Goal: Task Accomplishment & Management: Manage account settings

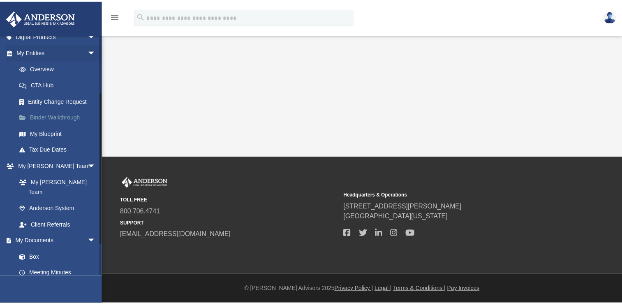
scroll to position [136, 0]
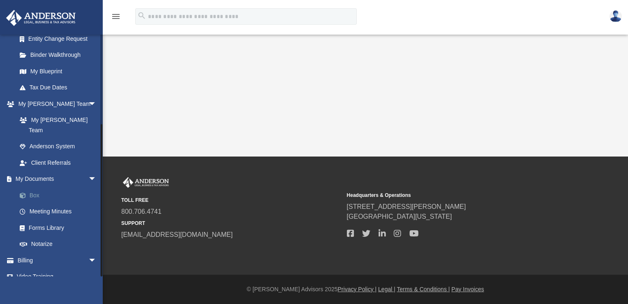
click at [35, 188] on link "Box" at bounding box center [60, 195] width 97 height 16
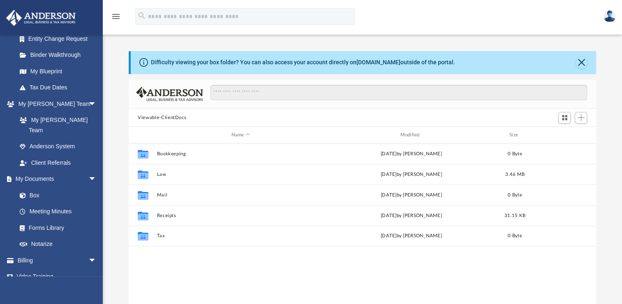
scroll to position [181, 461]
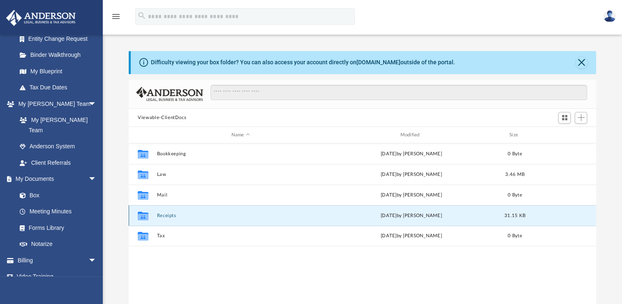
click at [162, 214] on button "Receipts" at bounding box center [240, 215] width 167 height 5
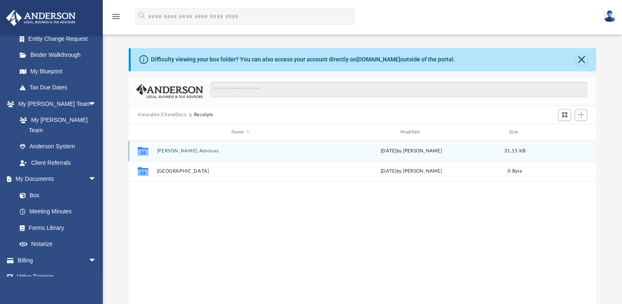
scroll to position [0, 0]
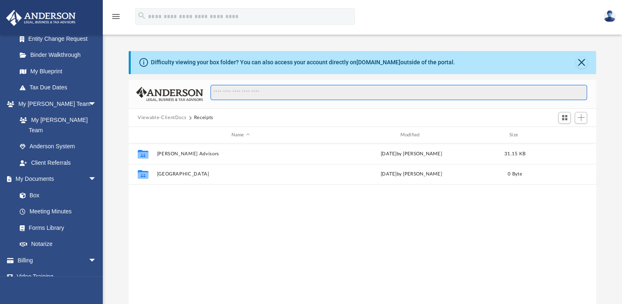
click at [326, 90] on input "Search files and folders" at bounding box center [399, 93] width 377 height 16
click at [581, 62] on button "Close" at bounding box center [582, 63] width 12 height 12
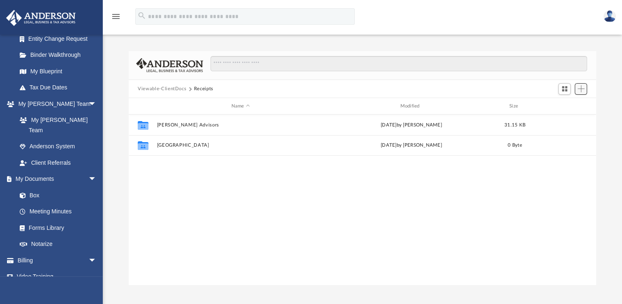
click at [582, 86] on span "Add" at bounding box center [581, 88] width 7 height 7
click at [572, 108] on li "Upload" at bounding box center [569, 105] width 26 height 9
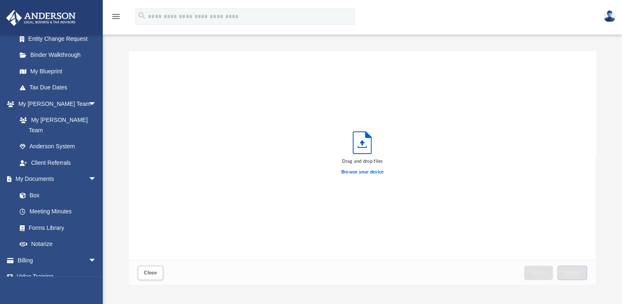
scroll to position [202, 461]
click at [365, 171] on label "Browse your device" at bounding box center [362, 171] width 43 height 7
click at [0, 0] on input "Browse your device" at bounding box center [0, 0] width 0 height 0
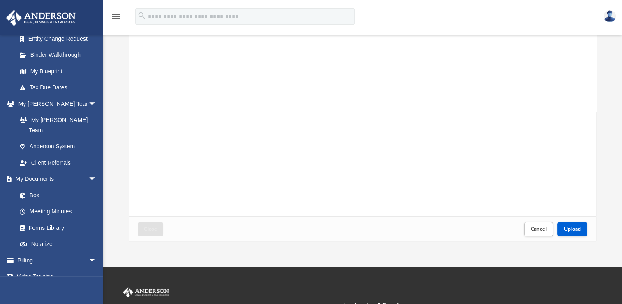
scroll to position [45, 0]
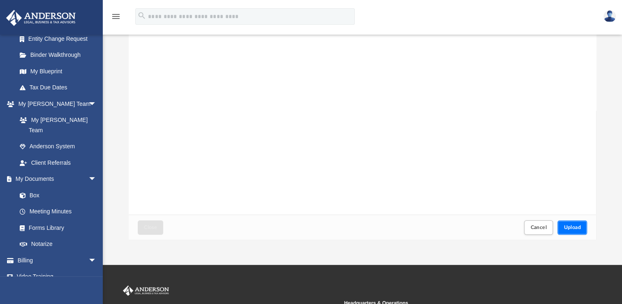
click at [575, 227] on span "Upload" at bounding box center [572, 227] width 17 height 5
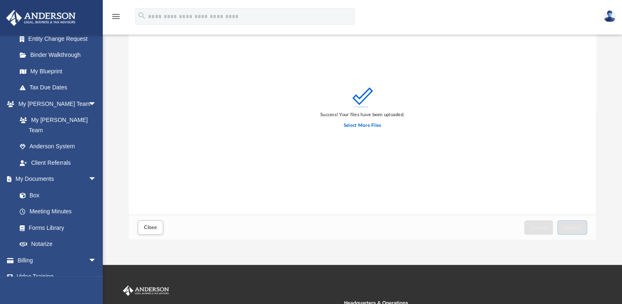
scroll to position [0, 0]
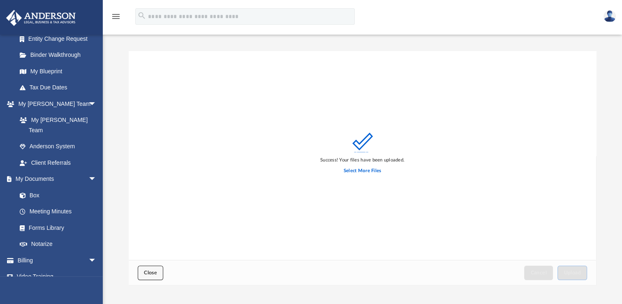
click at [158, 271] on button "Close" at bounding box center [150, 272] width 25 height 14
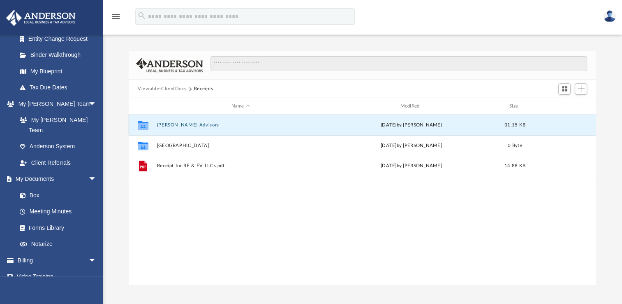
click at [195, 126] on button "[PERSON_NAME] Advisors" at bounding box center [240, 124] width 167 height 5
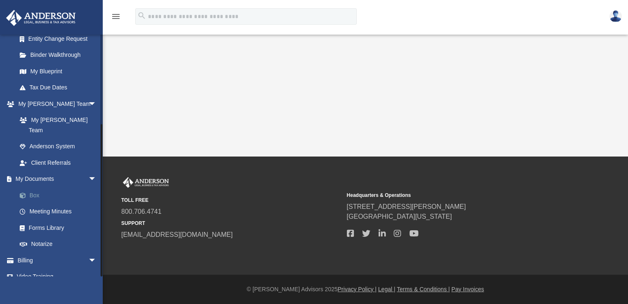
click at [47, 187] on link "Box" at bounding box center [60, 195] width 97 height 16
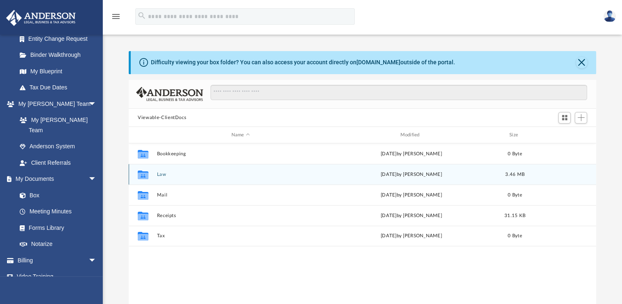
scroll to position [181, 461]
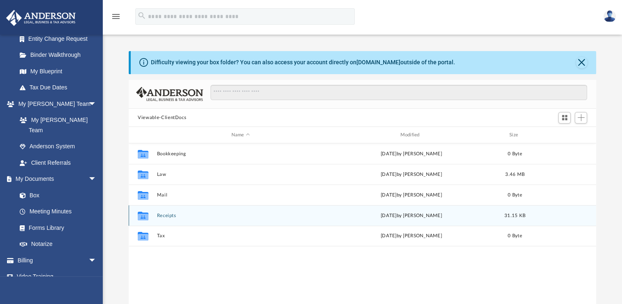
click at [170, 214] on button "Receipts" at bounding box center [240, 215] width 167 height 5
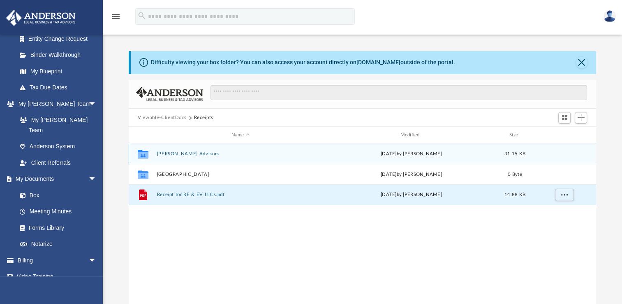
drag, startPoint x: 180, startPoint y: 195, endPoint x: 186, endPoint y: 153, distance: 42.5
click at [186, 153] on div "Collaborated Folder Anderson Advisors Mon Aug 4 2025 by Christa Boice 31.15 KB …" at bounding box center [363, 174] width 468 height 62
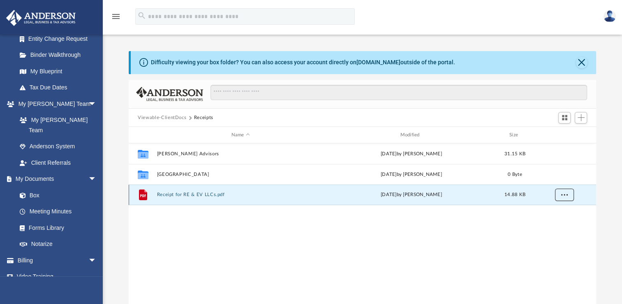
click at [561, 196] on span "More options" at bounding box center [564, 194] width 7 height 5
click at [475, 198] on div "File Receipt for RE & EV LLCs.pdf today by Christa Boice 14.88 KB" at bounding box center [363, 194] width 468 height 21
drag, startPoint x: 475, startPoint y: 198, endPoint x: 456, endPoint y: 195, distance: 20.1
drag, startPoint x: 456, startPoint y: 195, endPoint x: 421, endPoint y: 195, distance: 34.5
click at [421, 195] on div "today by Christa Boice" at bounding box center [411, 194] width 167 height 7
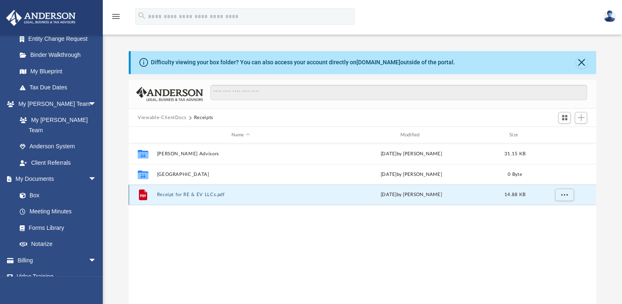
drag, startPoint x: 356, startPoint y: 202, endPoint x: 332, endPoint y: 197, distance: 24.4
click at [332, 197] on div "today by Christa Boice" at bounding box center [411, 194] width 167 height 7
drag, startPoint x: 332, startPoint y: 197, endPoint x: 322, endPoint y: 237, distance: 41.9
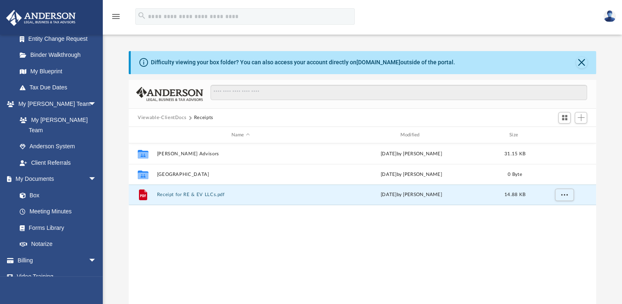
click at [322, 237] on div "Collaborated Folder Anderson Advisors Mon Aug 4 2025 by Christa Boice 31.15 KB …" at bounding box center [363, 228] width 468 height 170
drag, startPoint x: 325, startPoint y: 190, endPoint x: 331, endPoint y: 215, distance: 25.6
click at [331, 215] on div "Collaborated Folder Anderson Advisors Mon Aug 4 2025 by Christa Boice 31.15 KB …" at bounding box center [363, 228] width 468 height 170
click at [236, 202] on div "File Receipt for RE & EV LLCs.pdf today by Christa Boice 14.88 KB" at bounding box center [363, 194] width 468 height 21
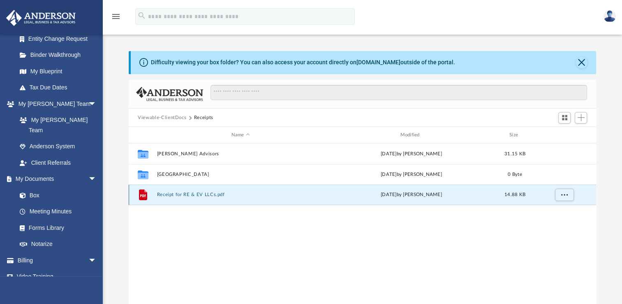
click at [209, 192] on button "Receipt for RE & EV LLCs.pdf" at bounding box center [240, 194] width 167 height 5
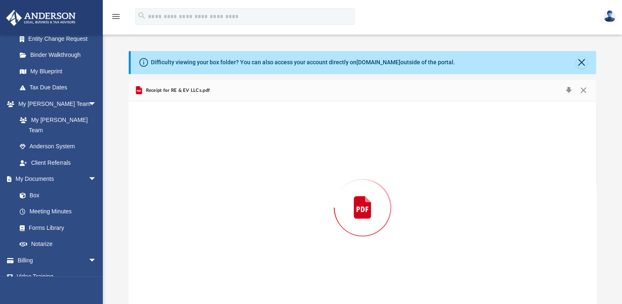
scroll to position [10, 0]
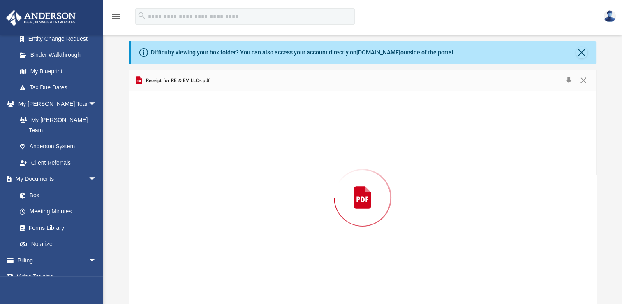
click at [209, 192] on div "Preview" at bounding box center [363, 197] width 468 height 212
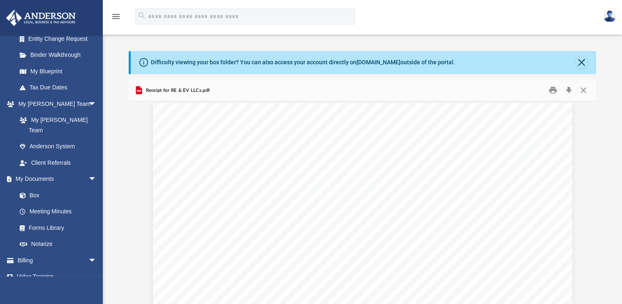
scroll to position [0, 0]
click at [584, 89] on button "Close" at bounding box center [583, 90] width 15 height 13
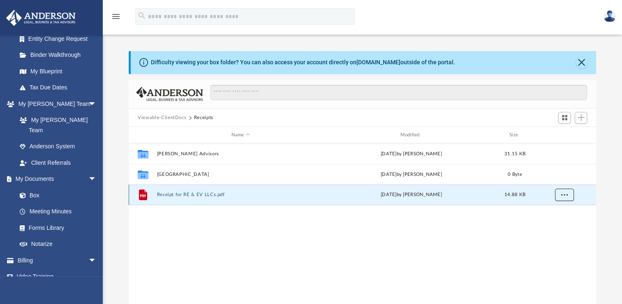
click at [561, 193] on span "More options" at bounding box center [564, 194] width 7 height 5
click at [521, 223] on div "Collaborated Folder Anderson Advisors Mon Aug 4 2025 by Christa Boice 31.15 KB …" at bounding box center [363, 228] width 468 height 170
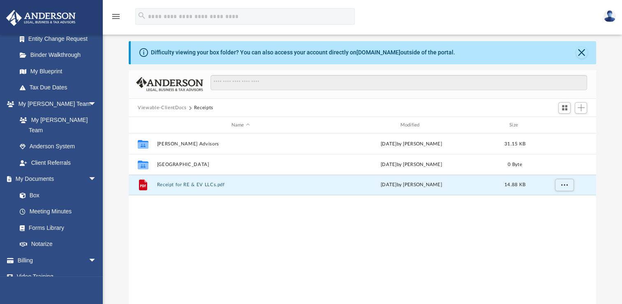
scroll to position [7, 0]
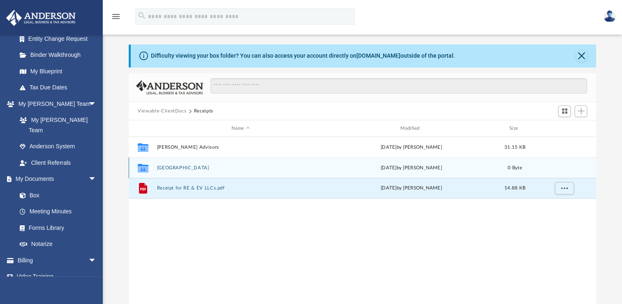
click at [199, 170] on div "Collaborated Folder Surge University Mon Aug 4 2025 by Christa Boice 0 Byte" at bounding box center [363, 167] width 468 height 21
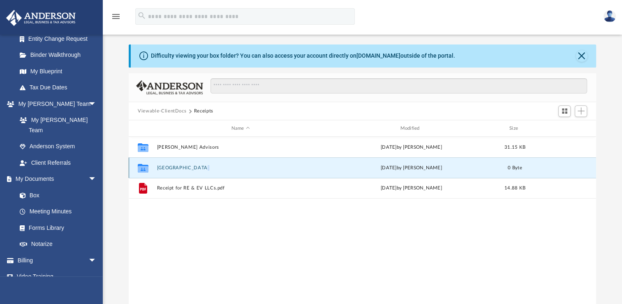
click at [199, 170] on div "Collaborated Folder Surge University Mon Aug 4 2025 by Christa Boice 0 Byte" at bounding box center [363, 167] width 468 height 21
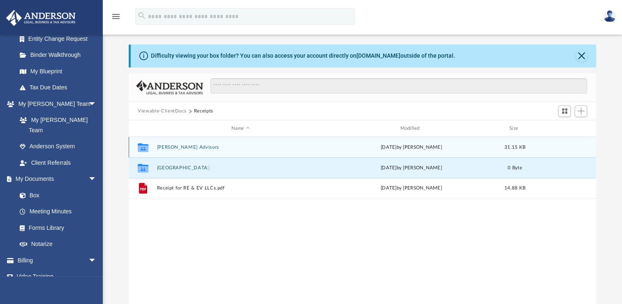
click at [197, 148] on button "[PERSON_NAME] Advisors" at bounding box center [240, 146] width 167 height 5
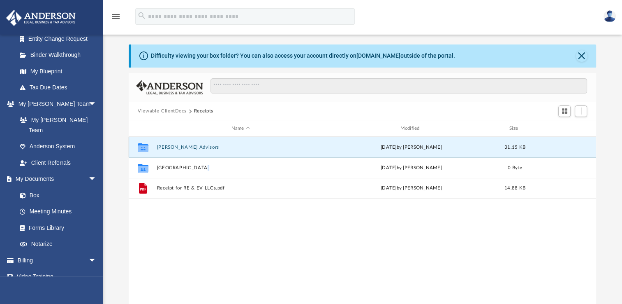
click at [197, 148] on button "[PERSON_NAME] Advisors" at bounding box center [240, 146] width 167 height 5
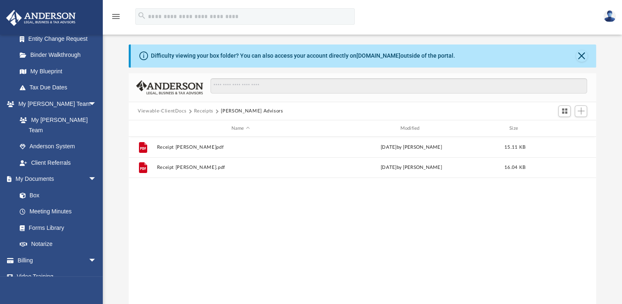
click at [199, 194] on div "File Receipt Boice, Christa M..pdf Mon Aug 4 2025 by Christa Boice 15.11 KB Fil…" at bounding box center [363, 222] width 468 height 170
click at [584, 114] on span "Add" at bounding box center [581, 110] width 7 height 7
click at [577, 127] on li "Upload" at bounding box center [569, 127] width 26 height 9
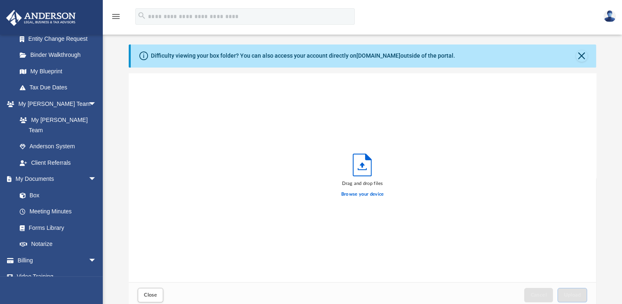
scroll to position [202, 461]
click at [373, 192] on label "Browse your device" at bounding box center [362, 193] width 43 height 7
click at [0, 0] on input "Browse your device" at bounding box center [0, 0] width 0 height 0
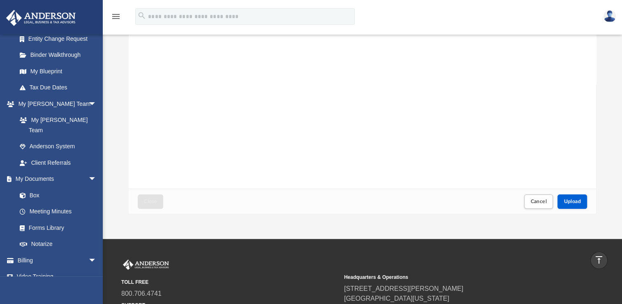
scroll to position [99, 0]
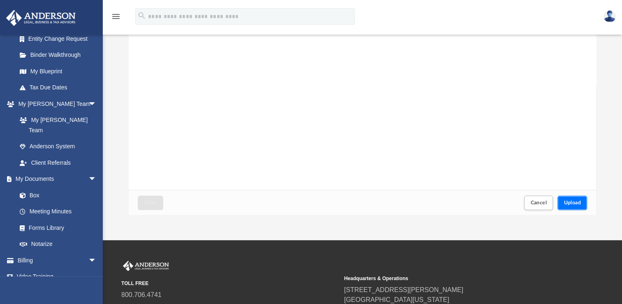
click at [575, 195] on button "Upload" at bounding box center [573, 202] width 30 height 14
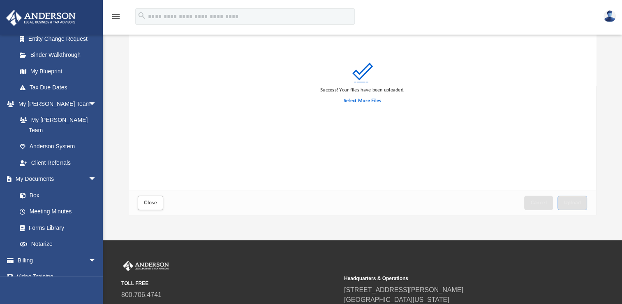
scroll to position [0, 0]
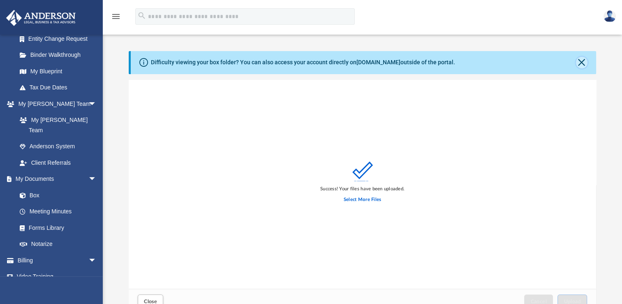
click at [582, 62] on button "Close" at bounding box center [582, 63] width 12 height 12
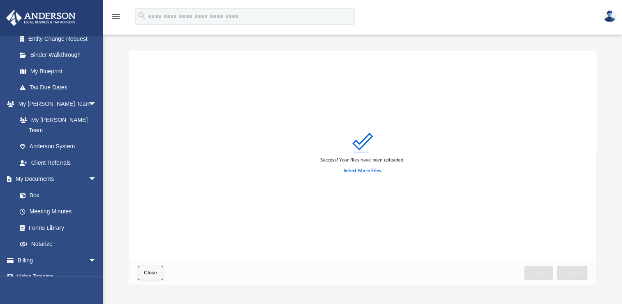
click at [147, 277] on button "Close" at bounding box center [150, 272] width 25 height 14
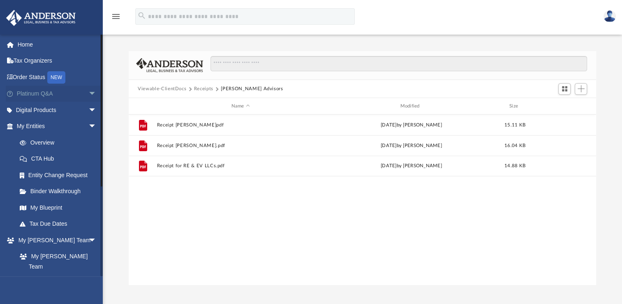
click at [88, 96] on span "arrow_drop_down" at bounding box center [96, 94] width 16 height 17
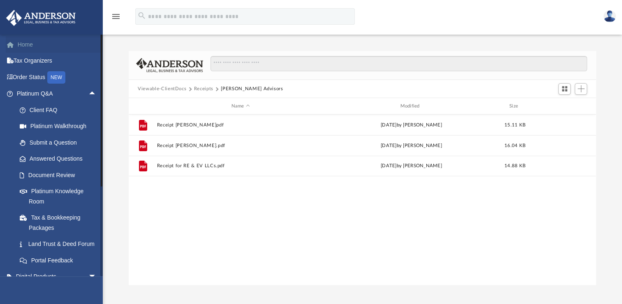
click at [35, 45] on link "Home" at bounding box center [57, 44] width 103 height 16
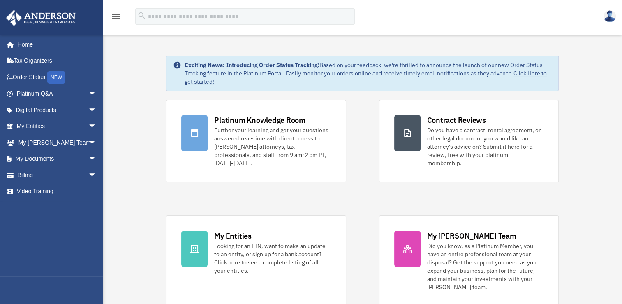
click at [608, 17] on img at bounding box center [610, 16] width 12 height 12
click at [539, 21] on div "menu search Site Menu add [EMAIL_ADDRESS][DOMAIN_NAME] Reset Password Logout" at bounding box center [311, 20] width 610 height 28
